Goal: Task Accomplishment & Management: Manage account settings

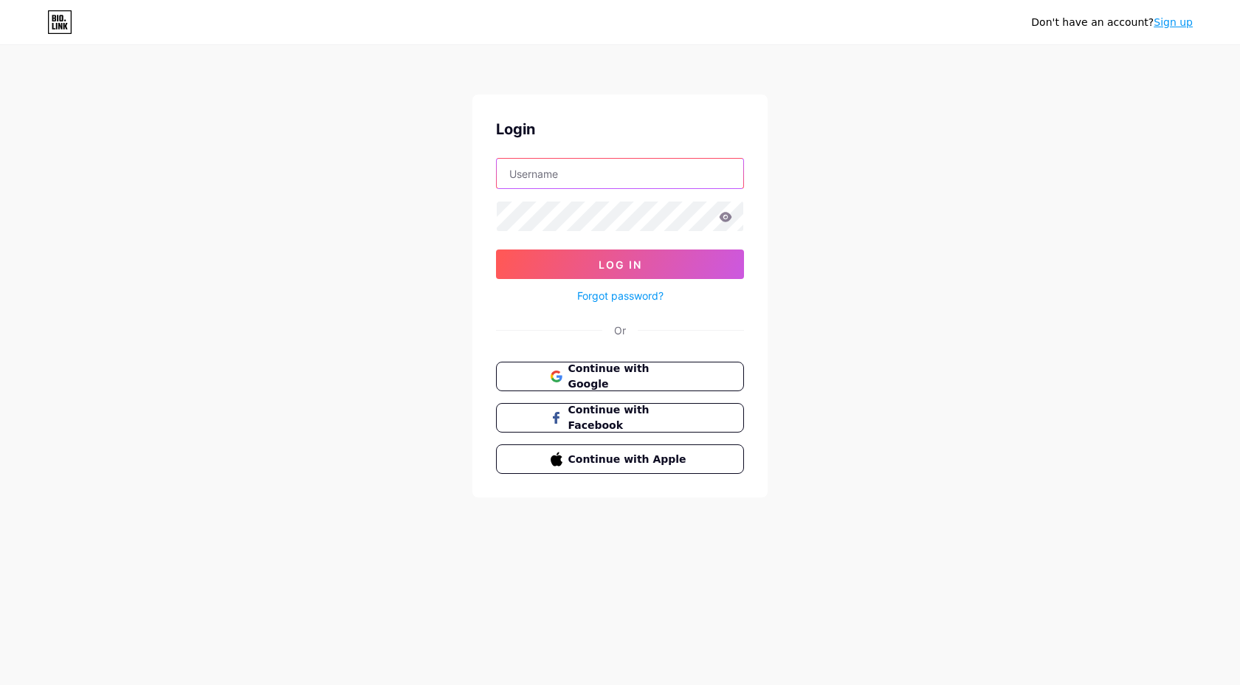
click at [570, 161] on input "text" at bounding box center [620, 174] width 246 height 30
type input "dm.calculus@gmail.com"
click at [551, 387] on button "Continue with Google" at bounding box center [620, 377] width 252 height 30
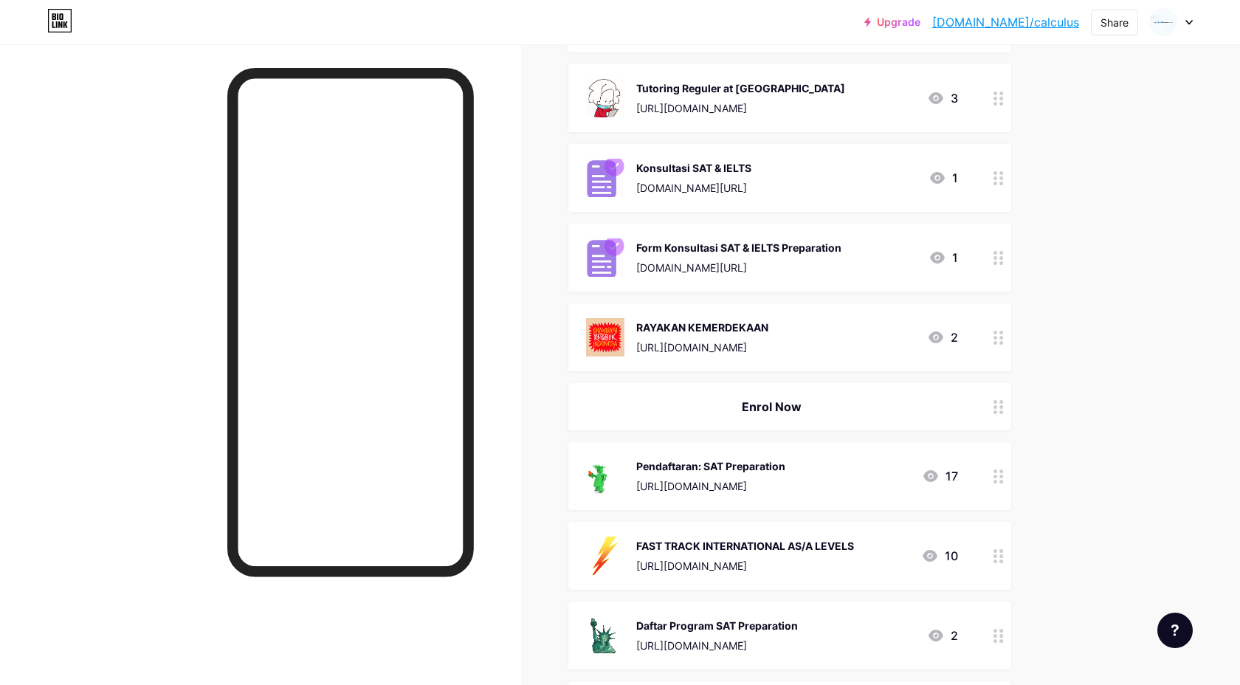
scroll to position [387, 0]
